Goal: Task Accomplishment & Management: Complete application form

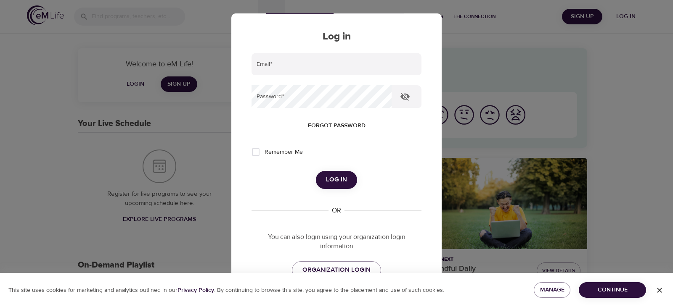
scroll to position [100, 0]
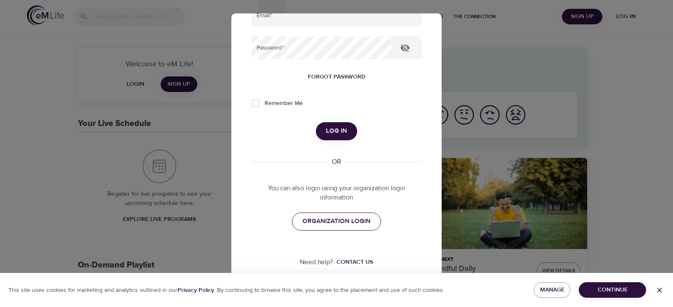
click at [314, 219] on span "ORGANIZATION LOGIN" at bounding box center [336, 221] width 68 height 11
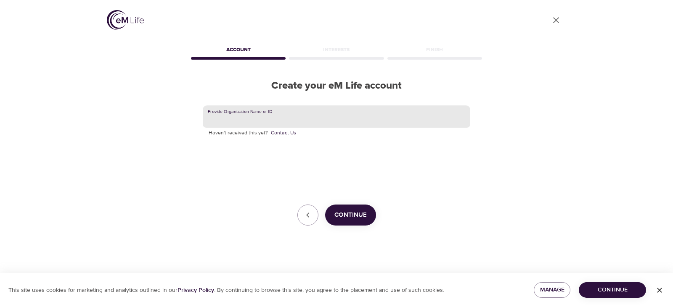
click at [270, 120] on input "text" at bounding box center [336, 117] width 267 height 23
click at [341, 217] on span "Continue" at bounding box center [350, 215] width 32 height 11
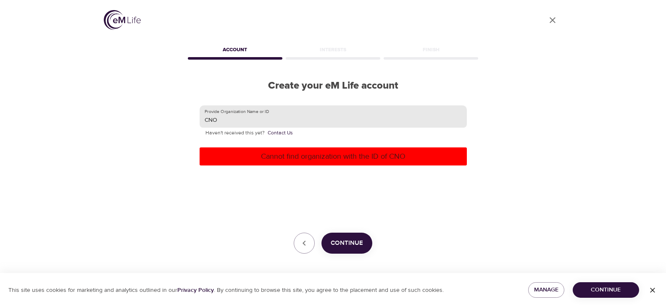
click at [227, 123] on input "CNO" at bounding box center [333, 117] width 267 height 23
drag, startPoint x: 222, startPoint y: 120, endPoint x: 194, endPoint y: 116, distance: 28.4
click at [194, 116] on div "Provide Organization Name or ID CNO Haven't received this yet? Contact Us Canno…" at bounding box center [333, 180] width 294 height 176
type input "Bankers"
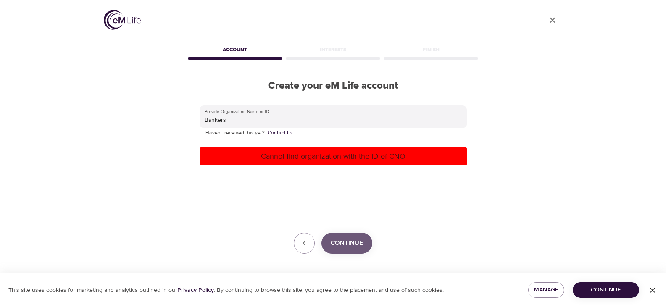
click at [346, 245] on span "Continue" at bounding box center [347, 243] width 32 height 11
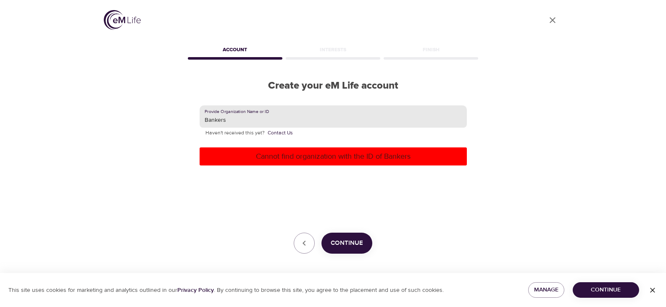
drag, startPoint x: 240, startPoint y: 120, endPoint x: 187, endPoint y: 126, distance: 53.3
click at [187, 126] on div "Provide Organization Name or ID Bankers Haven't received this yet? Contact Us C…" at bounding box center [333, 180] width 294 height 176
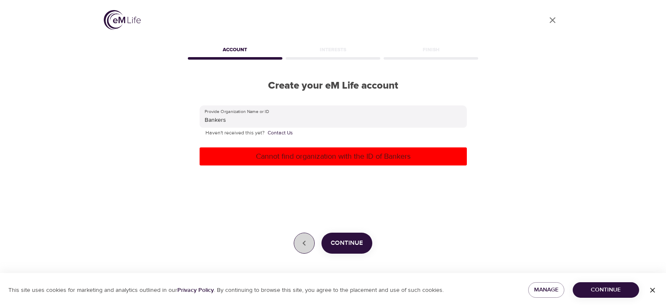
click at [311, 249] on button "button" at bounding box center [304, 243] width 21 height 21
